Goal: Task Accomplishment & Management: Complete application form

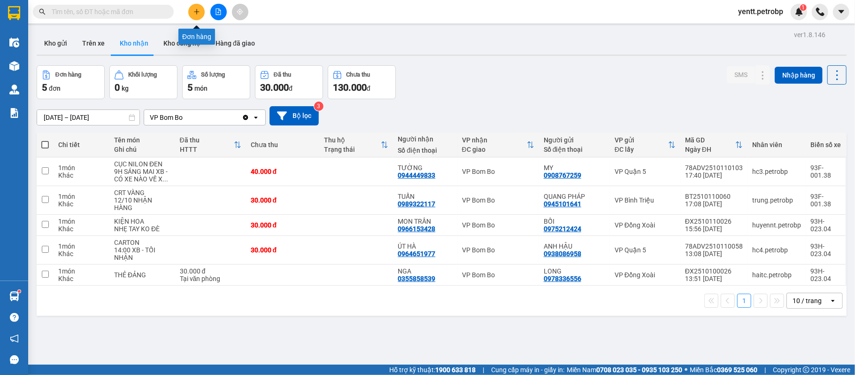
click at [203, 15] on button at bounding box center [196, 12] width 16 height 16
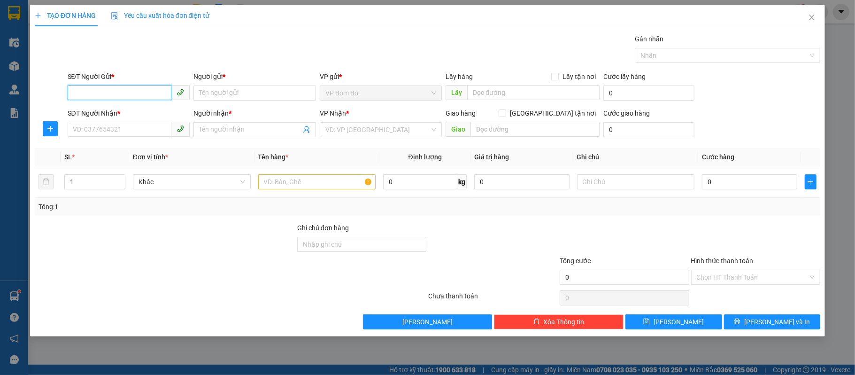
click at [119, 90] on input "SĐT Người Gửi *" at bounding box center [120, 92] width 104 height 15
click at [47, 131] on icon "plus" at bounding box center [50, 129] width 8 height 8
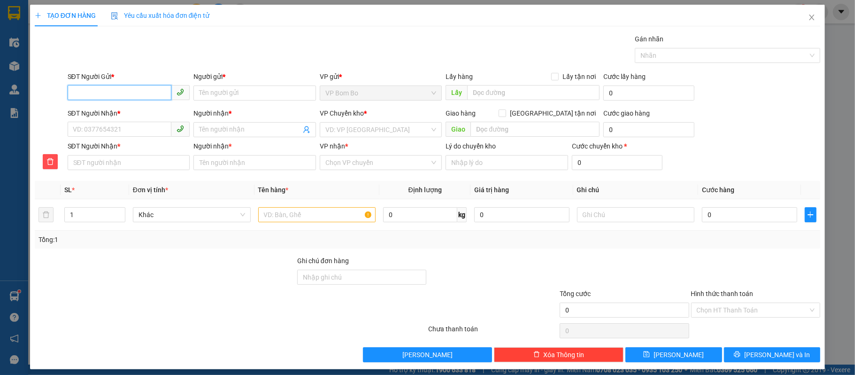
click at [96, 87] on input "SĐT Người Gửi *" at bounding box center [120, 92] width 104 height 15
click at [123, 111] on div "0967644881 - [PERSON_NAME]" at bounding box center [127, 112] width 110 height 10
type input "0967644881"
type input "THẢO LY"
type input "0348795579"
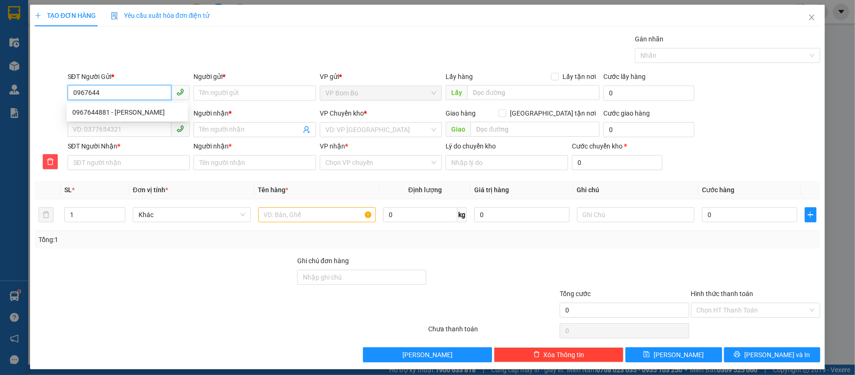
type input "CƯỜNG"
type input "0348795579"
type input "CƯỜNG"
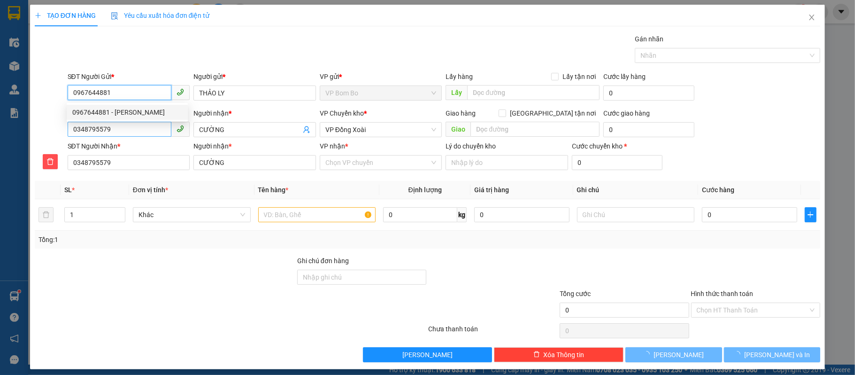
type input "40.000"
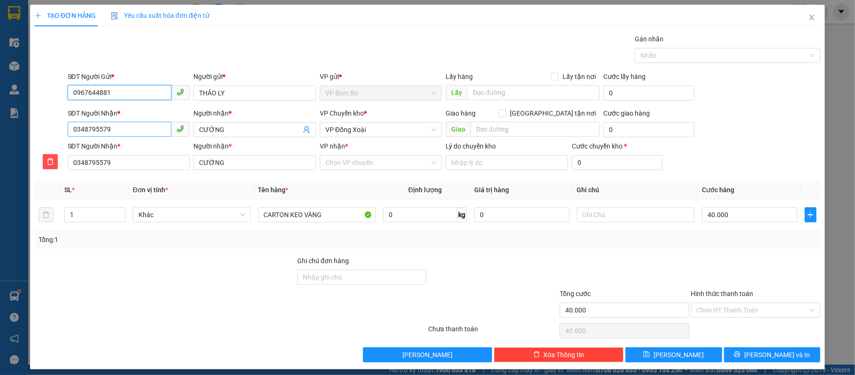
type input "0967644881"
click at [123, 130] on input "0348795579" at bounding box center [120, 129] width 104 height 15
type input "034879557"
type input "0"
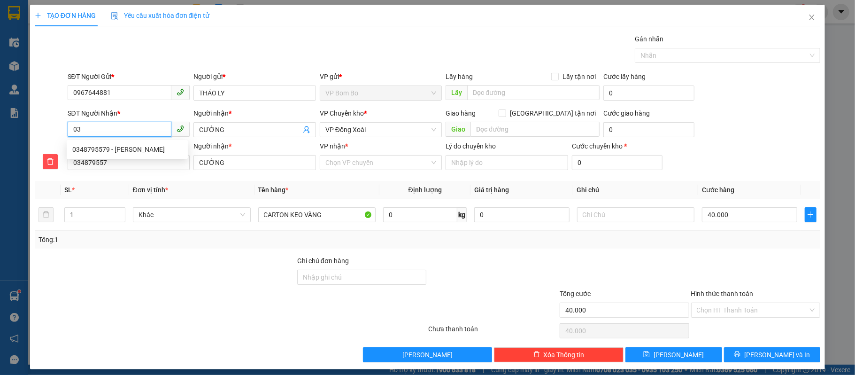
type input "0"
click at [138, 161] on div "0931784588 - HUYỀN" at bounding box center [127, 164] width 110 height 10
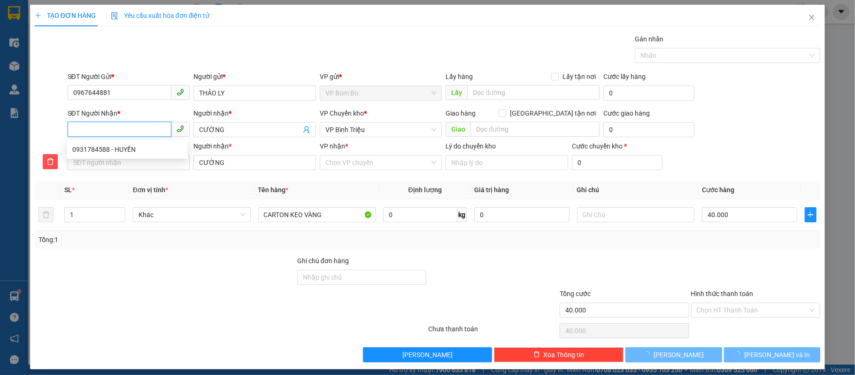
type input "0931784588"
type input "HUYỀN"
type input "0931784588"
type input "HUYỀN"
type input "30.000"
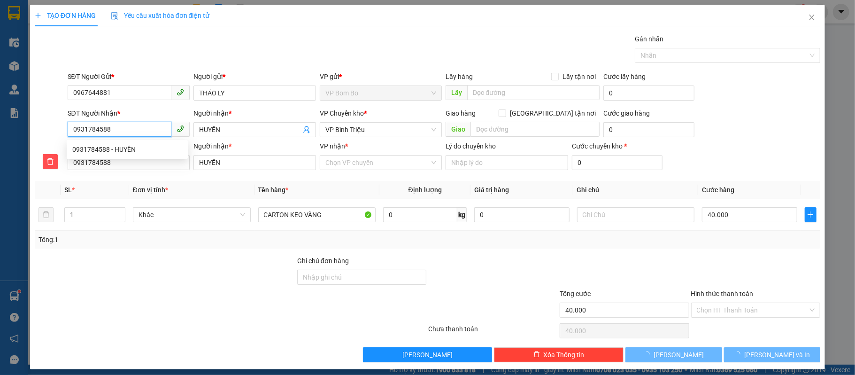
type input "30.000"
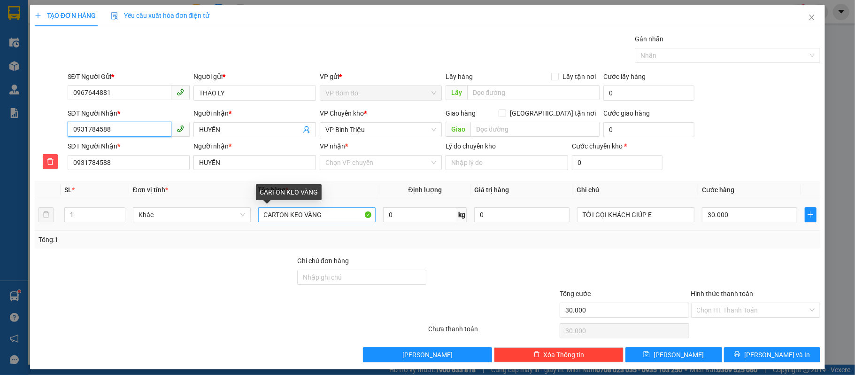
type input "0931784588"
click at [319, 213] on input "CARTON KEO VÀNG" at bounding box center [317, 214] width 118 height 15
type input "C"
type input "CARTON"
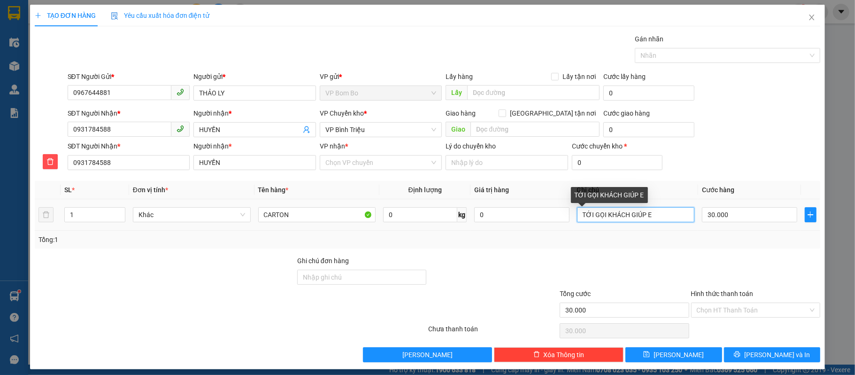
click at [646, 214] on input "TỚI GỌI KHÁCH GIÚP E" at bounding box center [636, 214] width 118 height 15
type input "T"
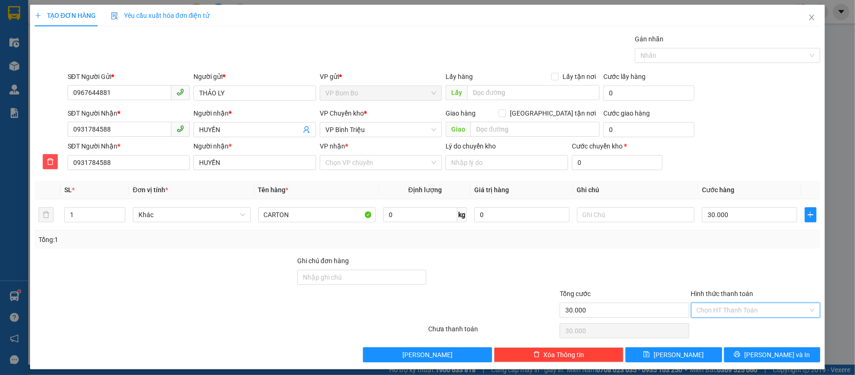
click at [729, 312] on input "Hình thức thanh toán" at bounding box center [753, 310] width 112 height 14
click at [711, 248] on div "Tại văn phòng" at bounding box center [748, 248] width 117 height 10
type input "0"
click at [385, 121] on div "VP Chuyển kho *" at bounding box center [381, 115] width 123 height 14
click at [382, 130] on span "VP Bình Triệu" at bounding box center [380, 130] width 111 height 14
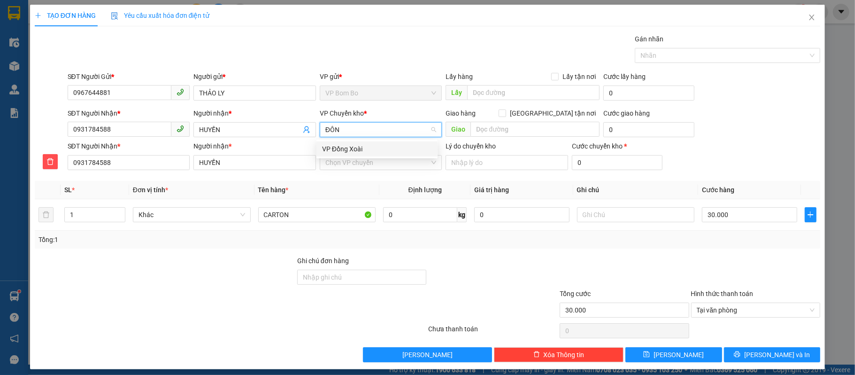
type input "ĐÔNG"
click at [357, 149] on div "VP Đồng Xoài" at bounding box center [377, 149] width 110 height 10
click at [359, 162] on input "VP nhận *" at bounding box center [377, 162] width 105 height 14
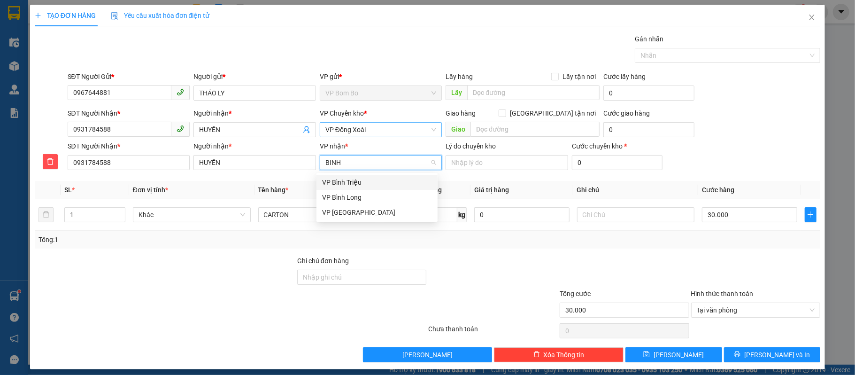
type input "BÌNH"
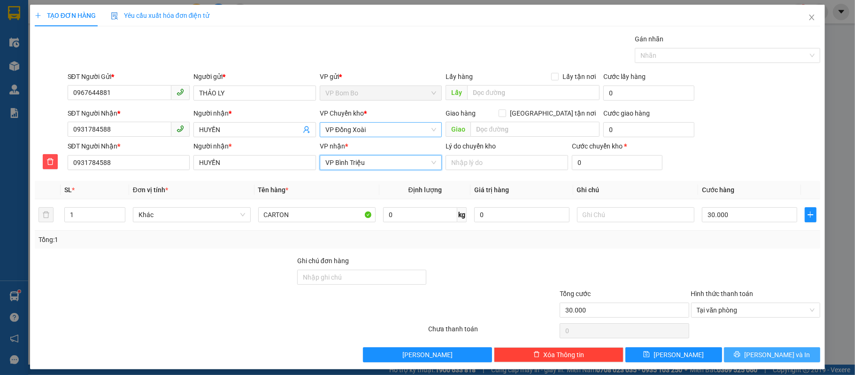
click at [783, 356] on button "[PERSON_NAME] và In" at bounding box center [772, 354] width 97 height 15
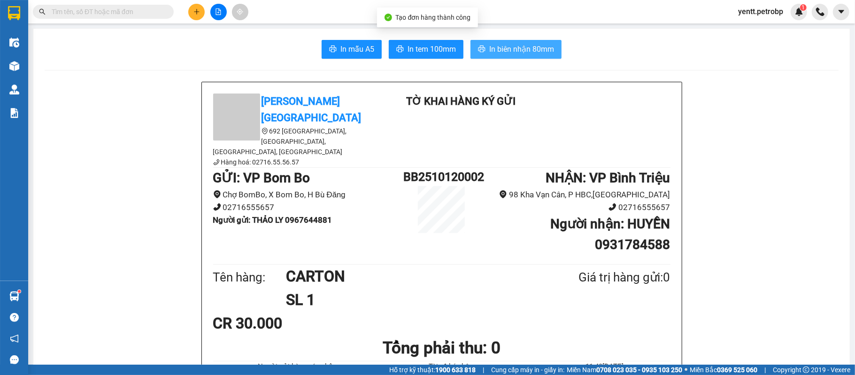
click at [493, 47] on span "In biên nhận 80mm" at bounding box center [521, 49] width 65 height 12
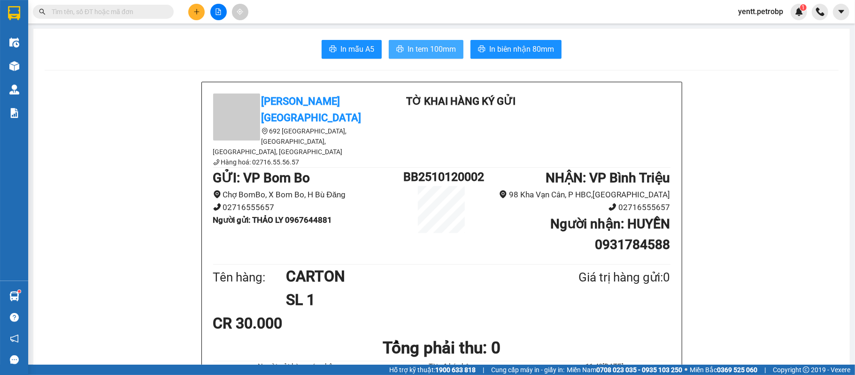
click at [425, 55] on button "In tem 100mm" at bounding box center [426, 49] width 75 height 19
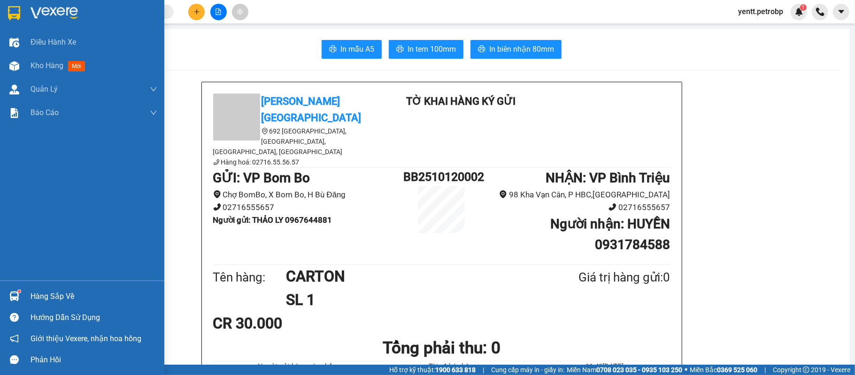
click at [12, 303] on div at bounding box center [14, 296] width 16 height 16
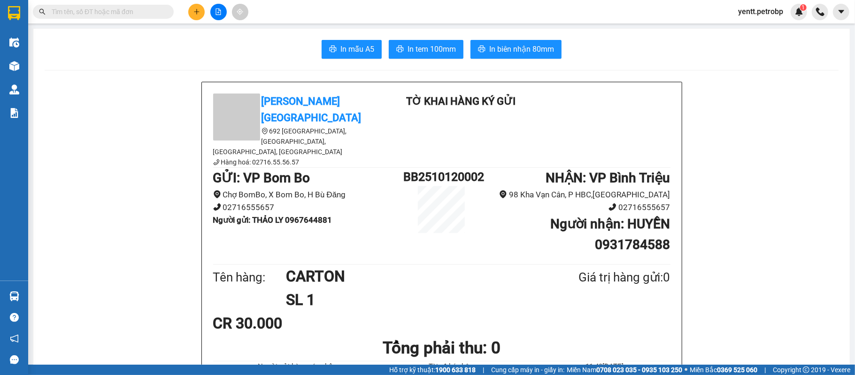
click at [128, 150] on section "Kết quả tìm kiếm ( 1 ) Bộ lọc Mã ĐH Trạng thái Món hàng Tổng cước Chưa cước Ngư…" at bounding box center [427, 187] width 855 height 375
